Goal: Transaction & Acquisition: Purchase product/service

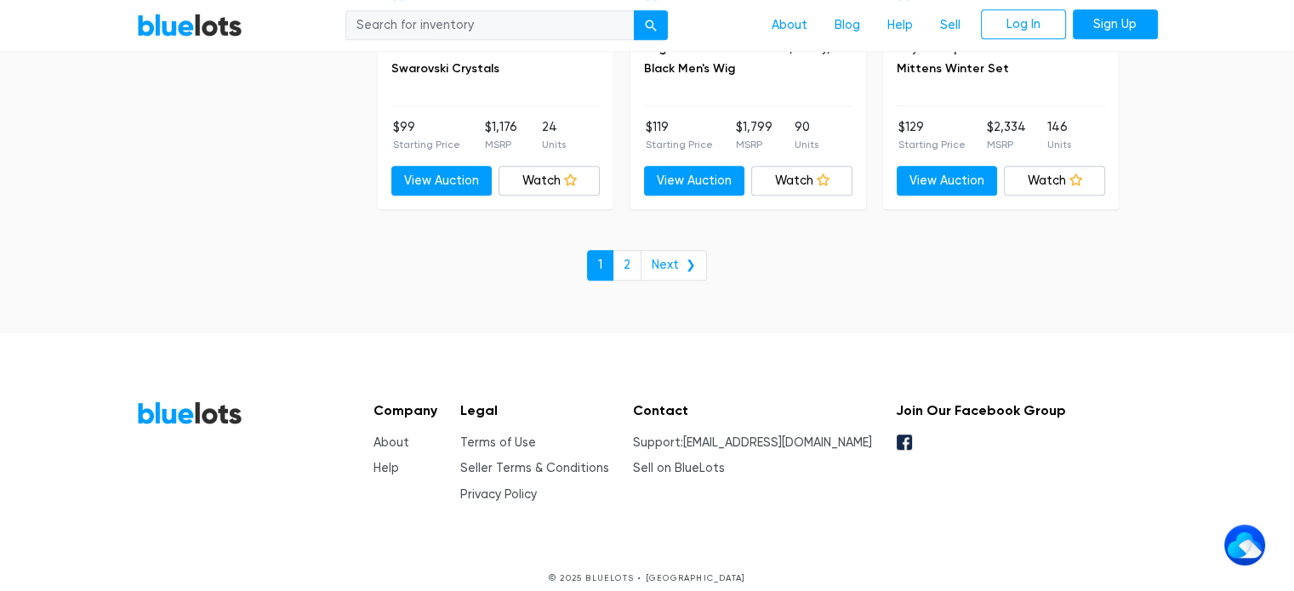
scroll to position [7531, 0]
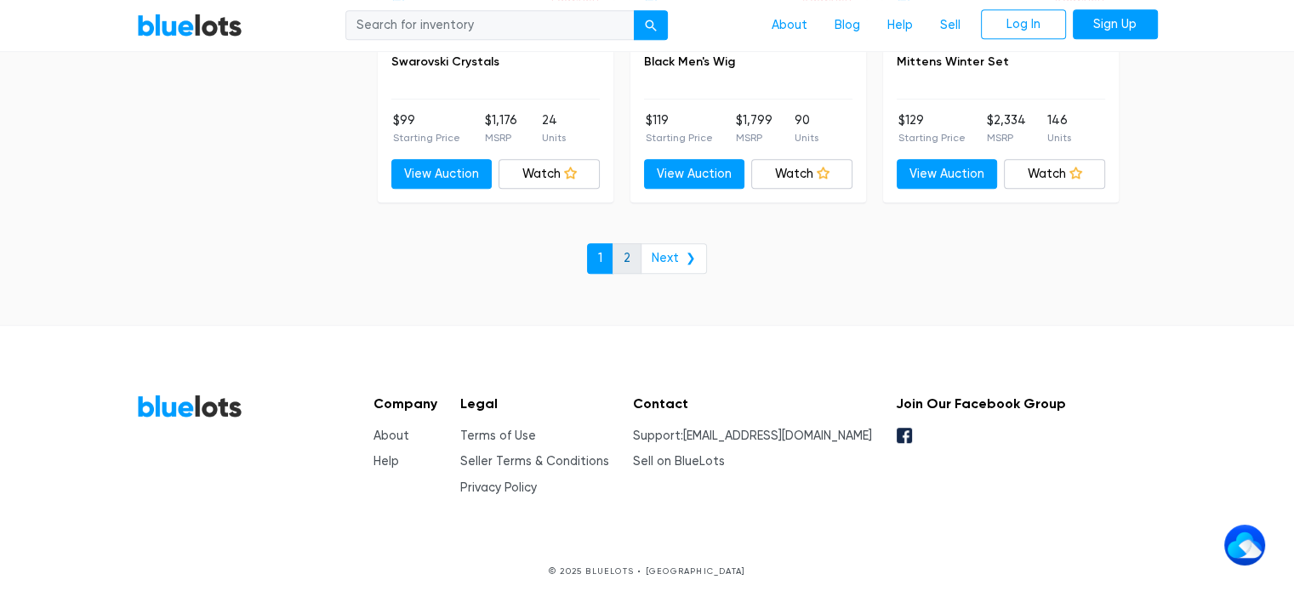
click at [624, 243] on link "2" at bounding box center [627, 258] width 29 height 31
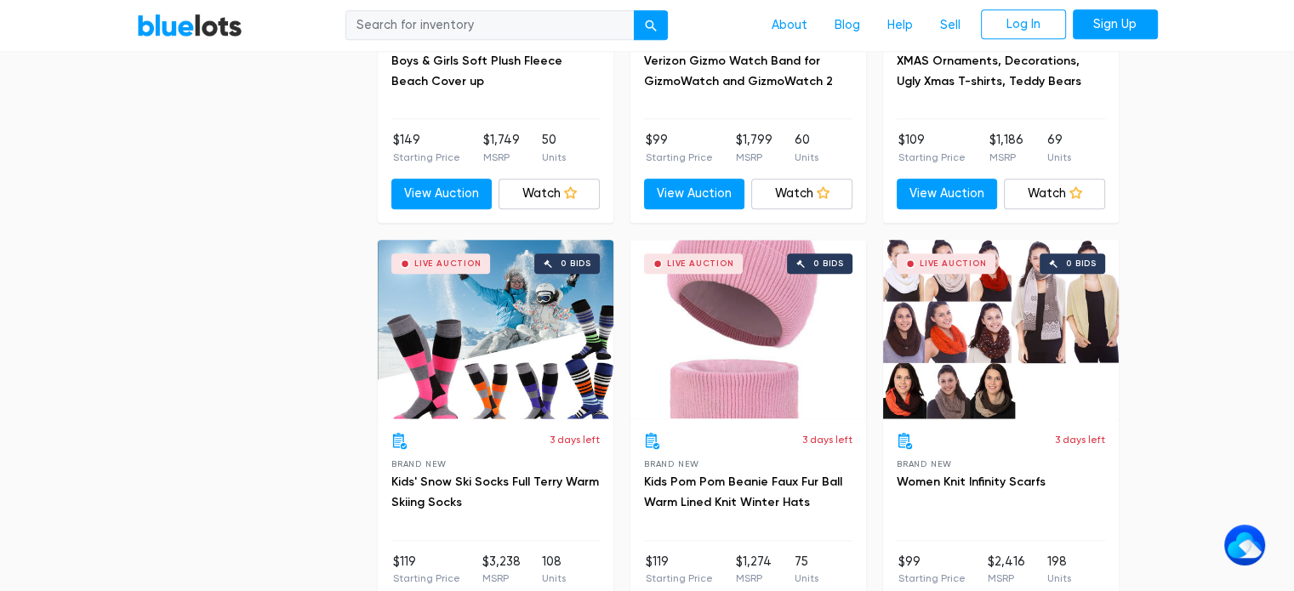
scroll to position [2127, 0]
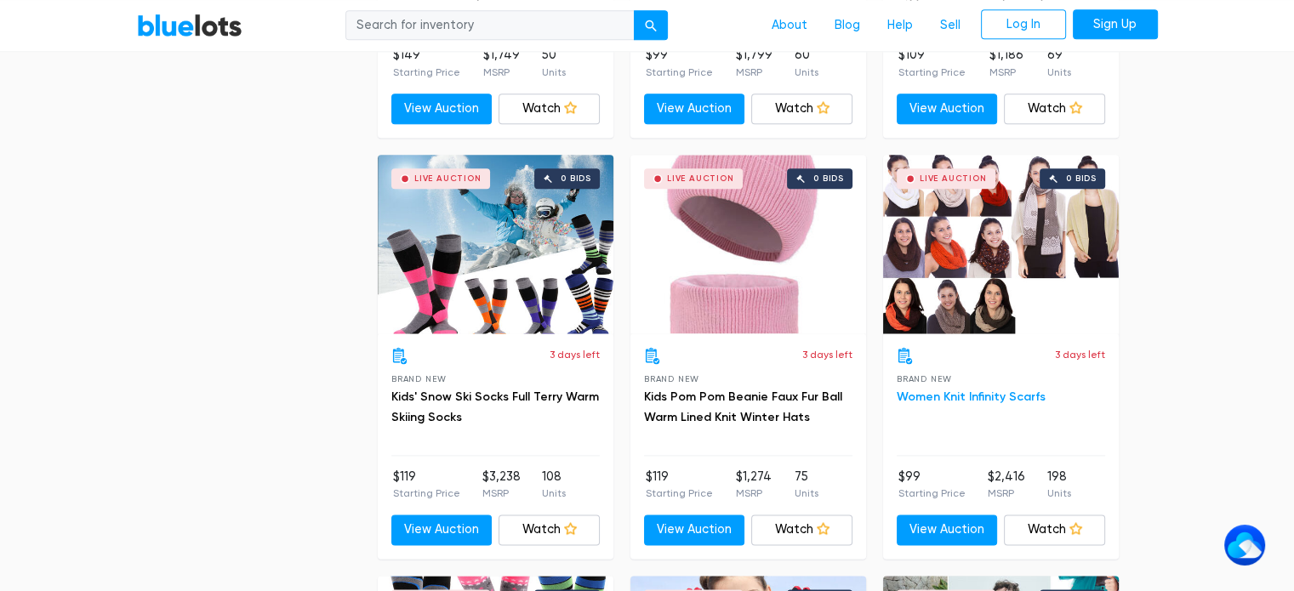
click at [946, 394] on link "Women Knit Infinity Scarfs" at bounding box center [971, 397] width 149 height 14
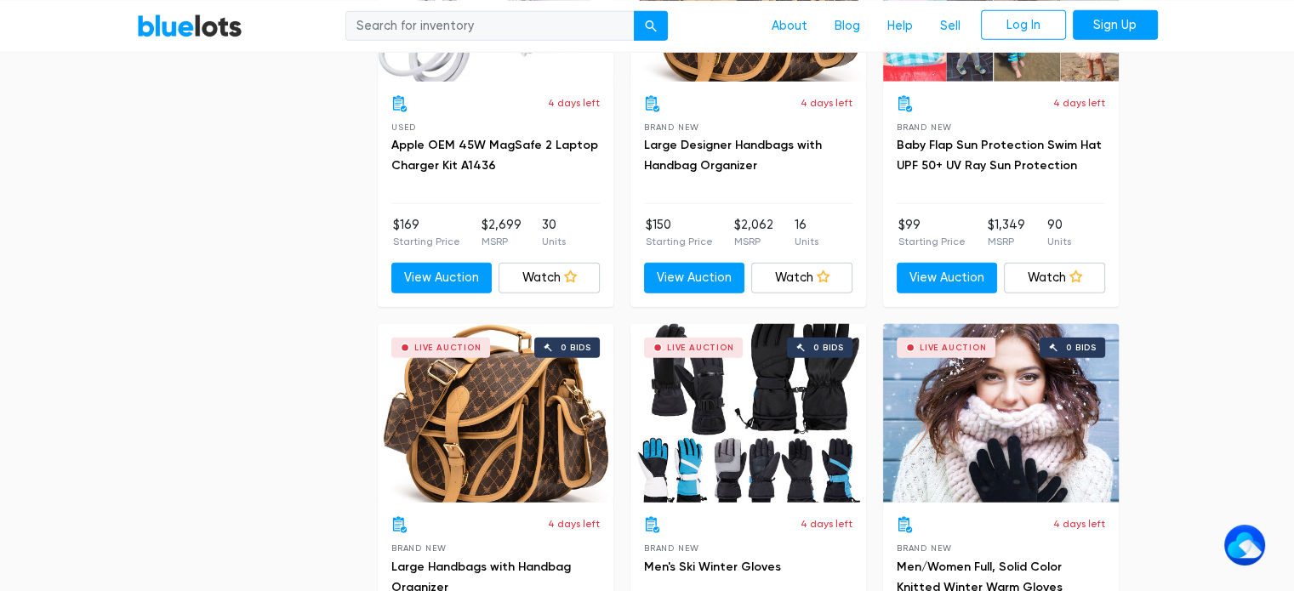
scroll to position [4333, 0]
